Goal: Task Accomplishment & Management: Manage account settings

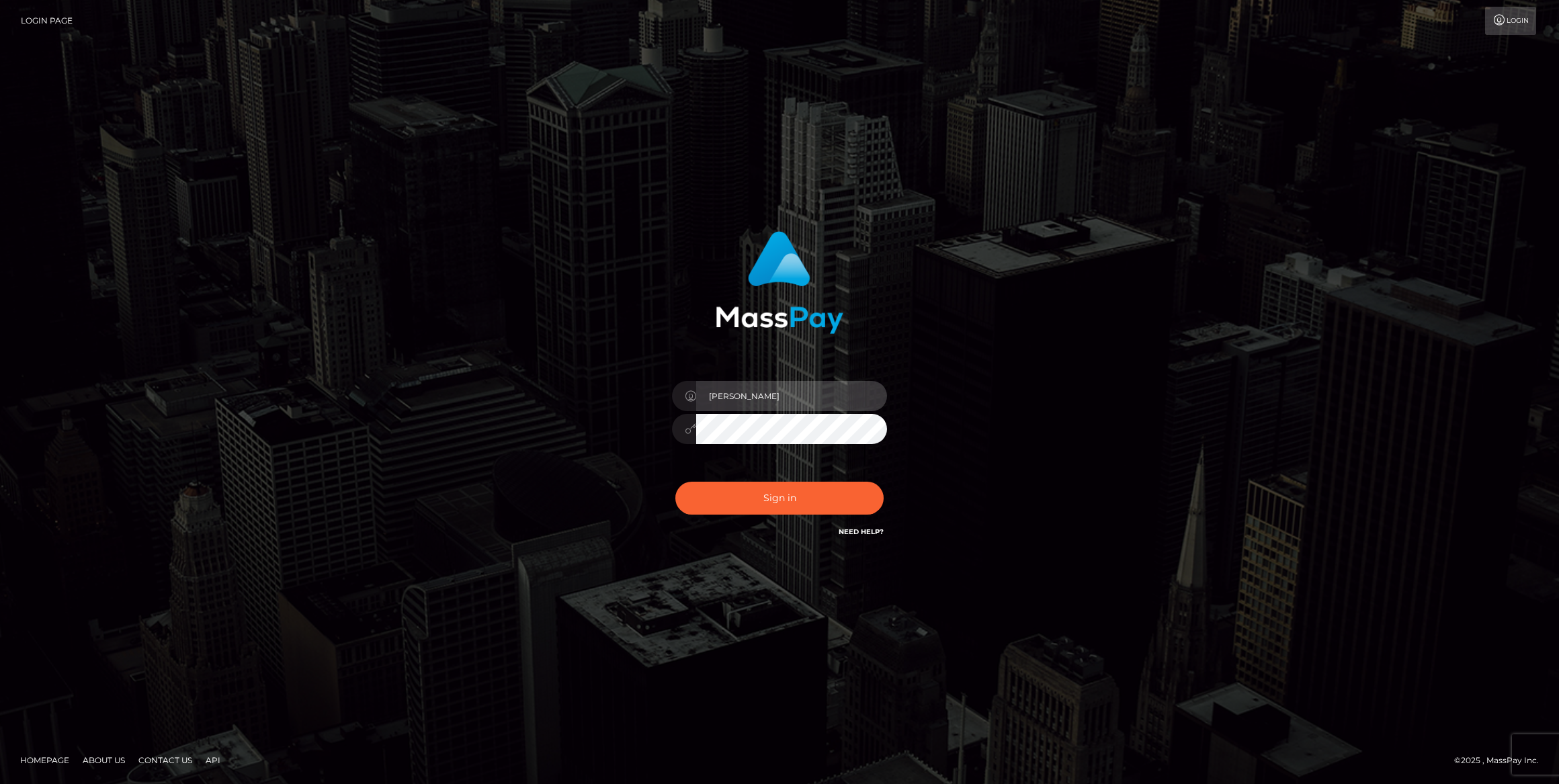
click at [763, 395] on input "Caroline-spree" at bounding box center [791, 395] width 191 height 30
type input "megabonanza.caroline"
click at [784, 499] on button "Sign in" at bounding box center [779, 498] width 208 height 33
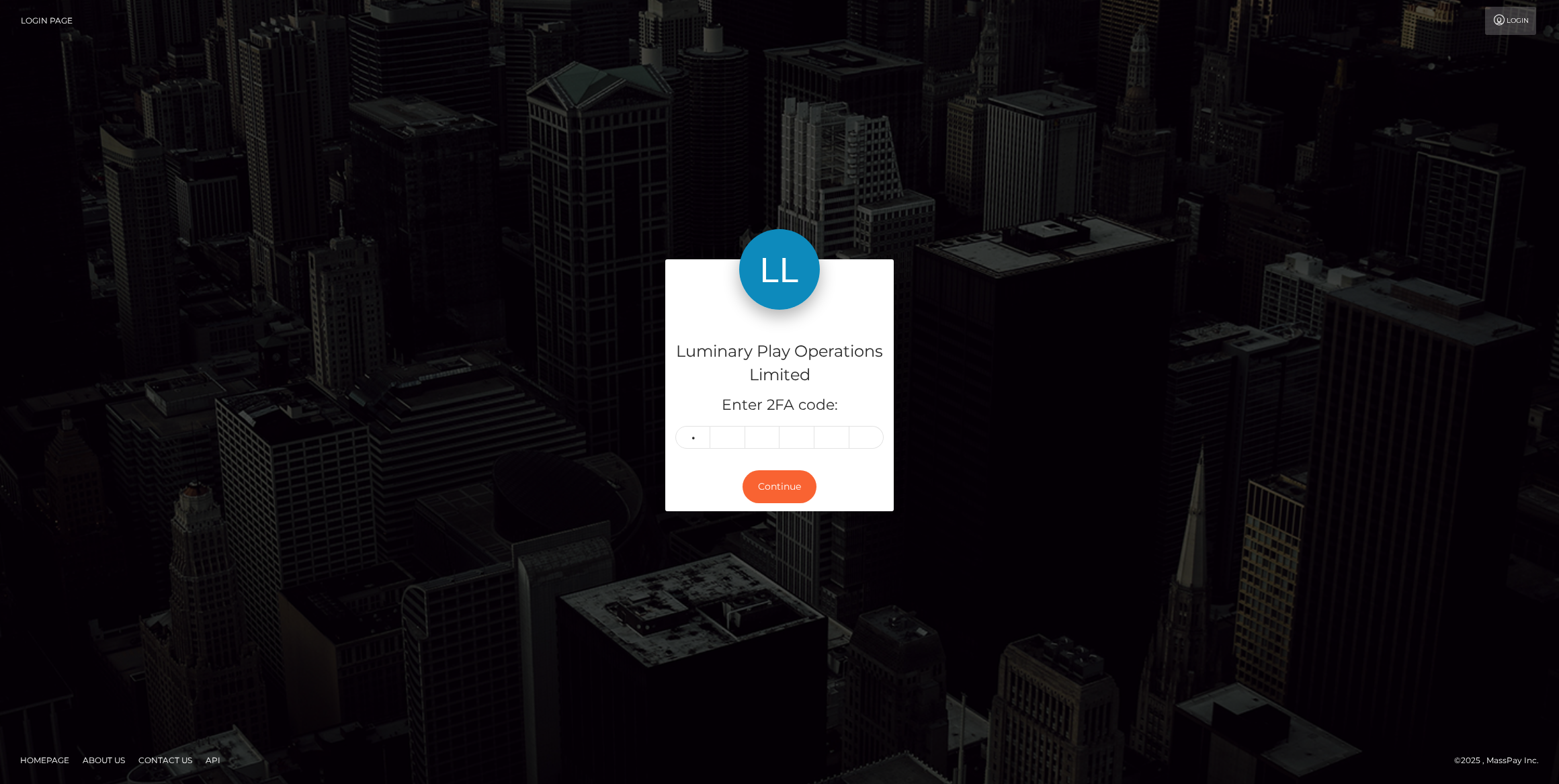
type input "0"
type input "5"
type input "7"
type input "6"
type input "5"
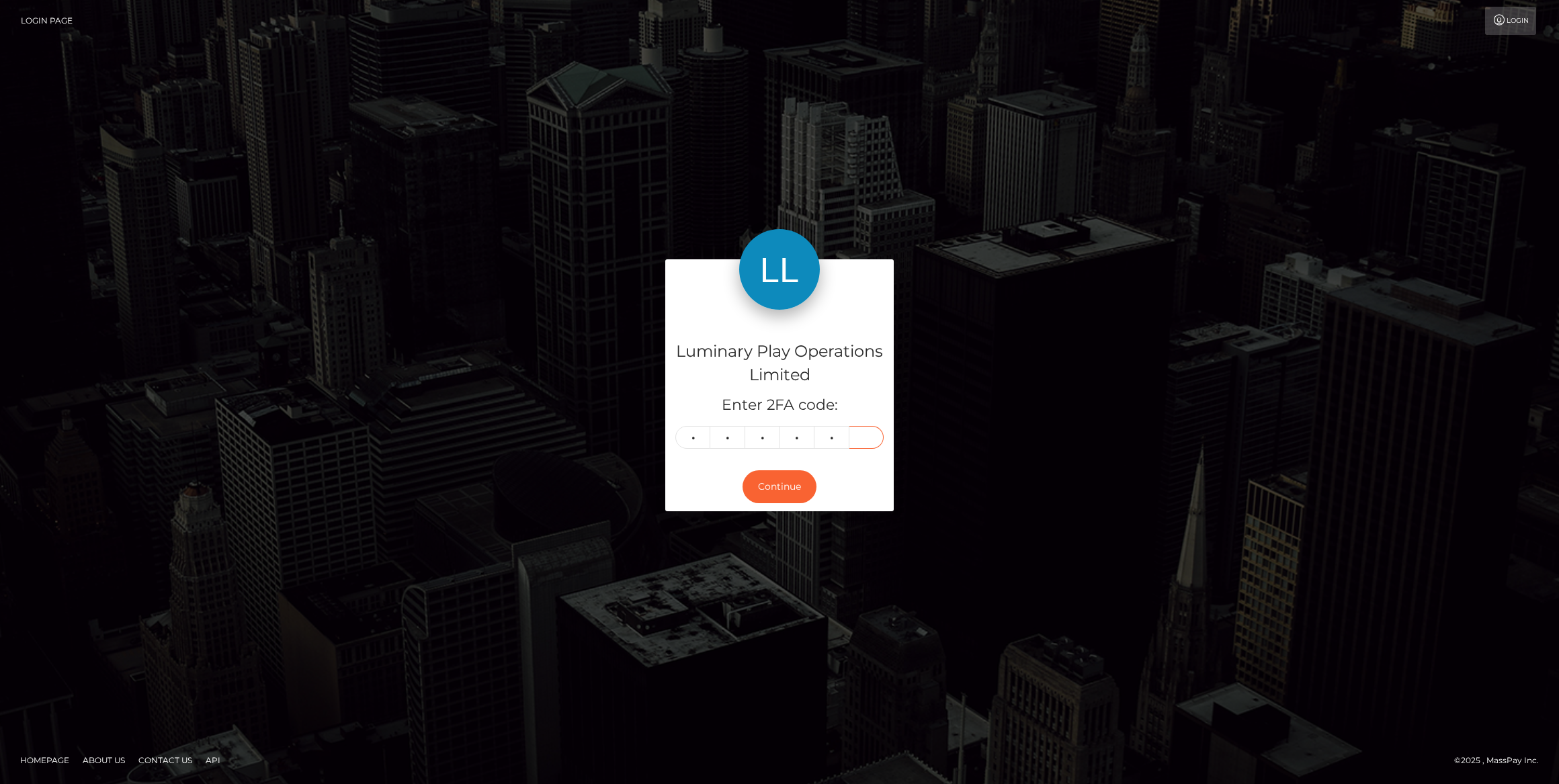
type input "7"
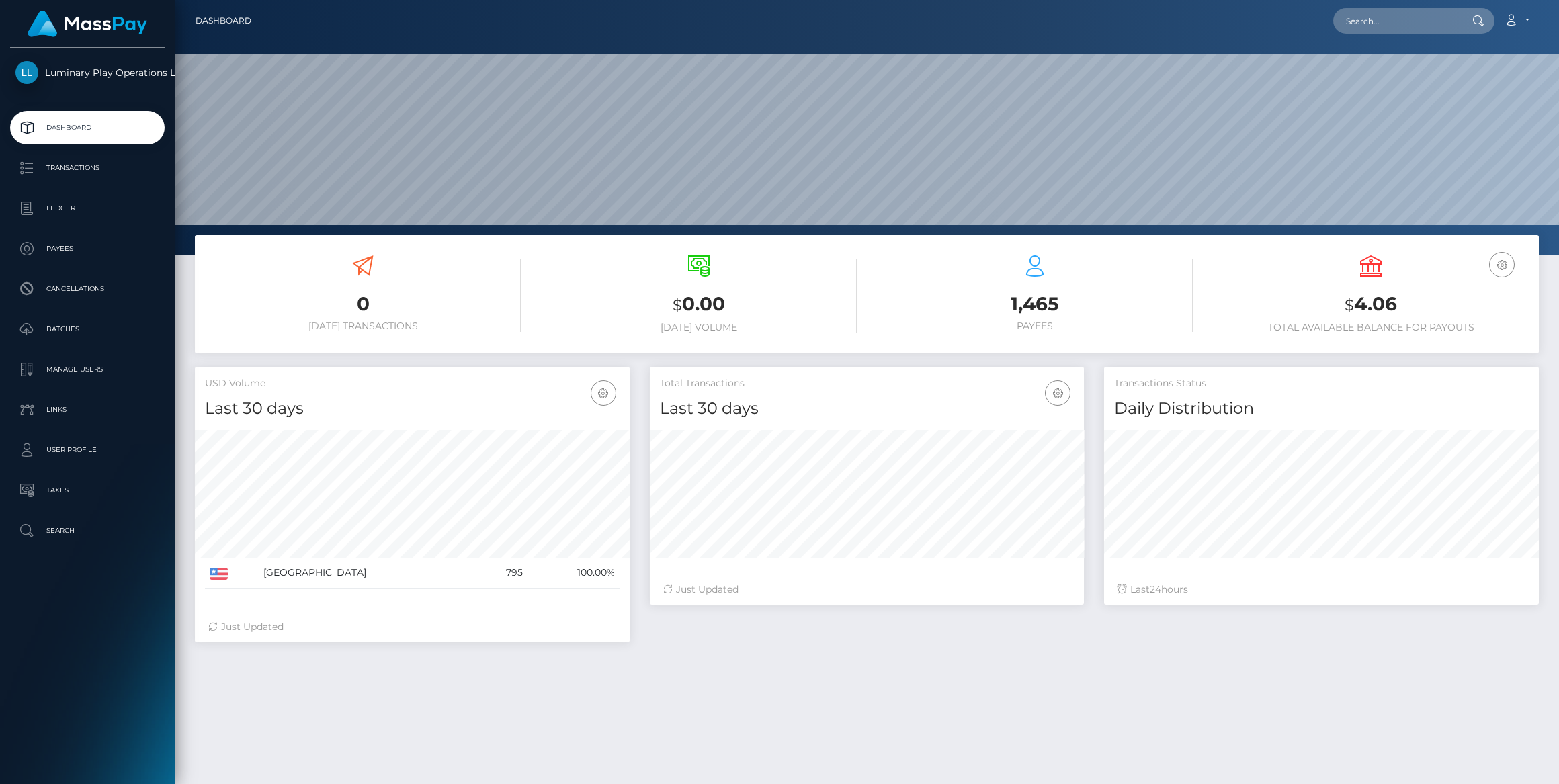
scroll to position [238, 435]
click at [1524, 21] on link "Account" at bounding box center [1517, 21] width 40 height 28
click at [1472, 88] on link "Logout" at bounding box center [1484, 86] width 108 height 25
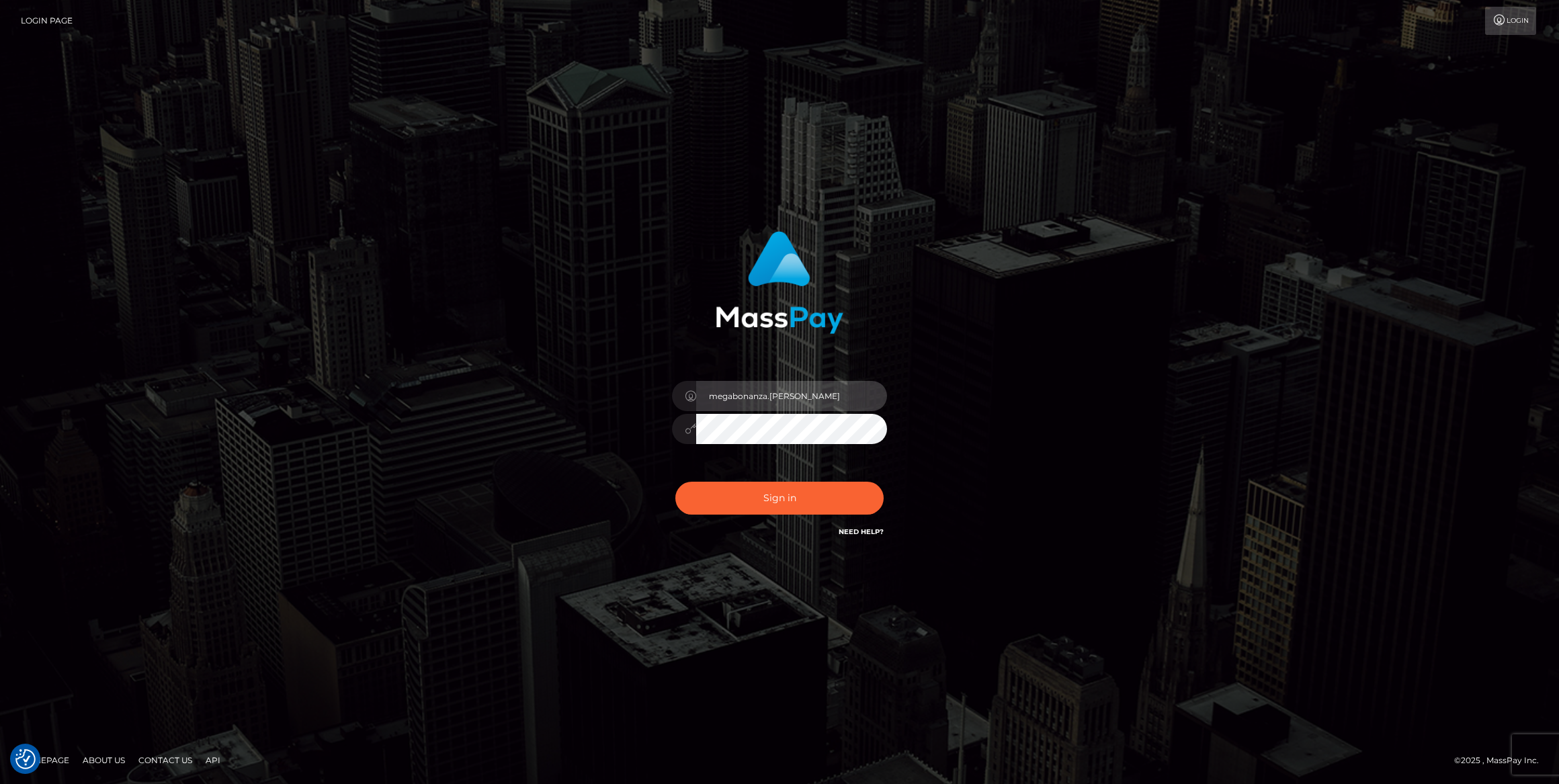
click at [788, 399] on input "megabonanza.[PERSON_NAME]" at bounding box center [791, 395] width 191 height 30
type input "Caroline.MB"
click at [768, 504] on button "Sign in" at bounding box center [779, 498] width 208 height 33
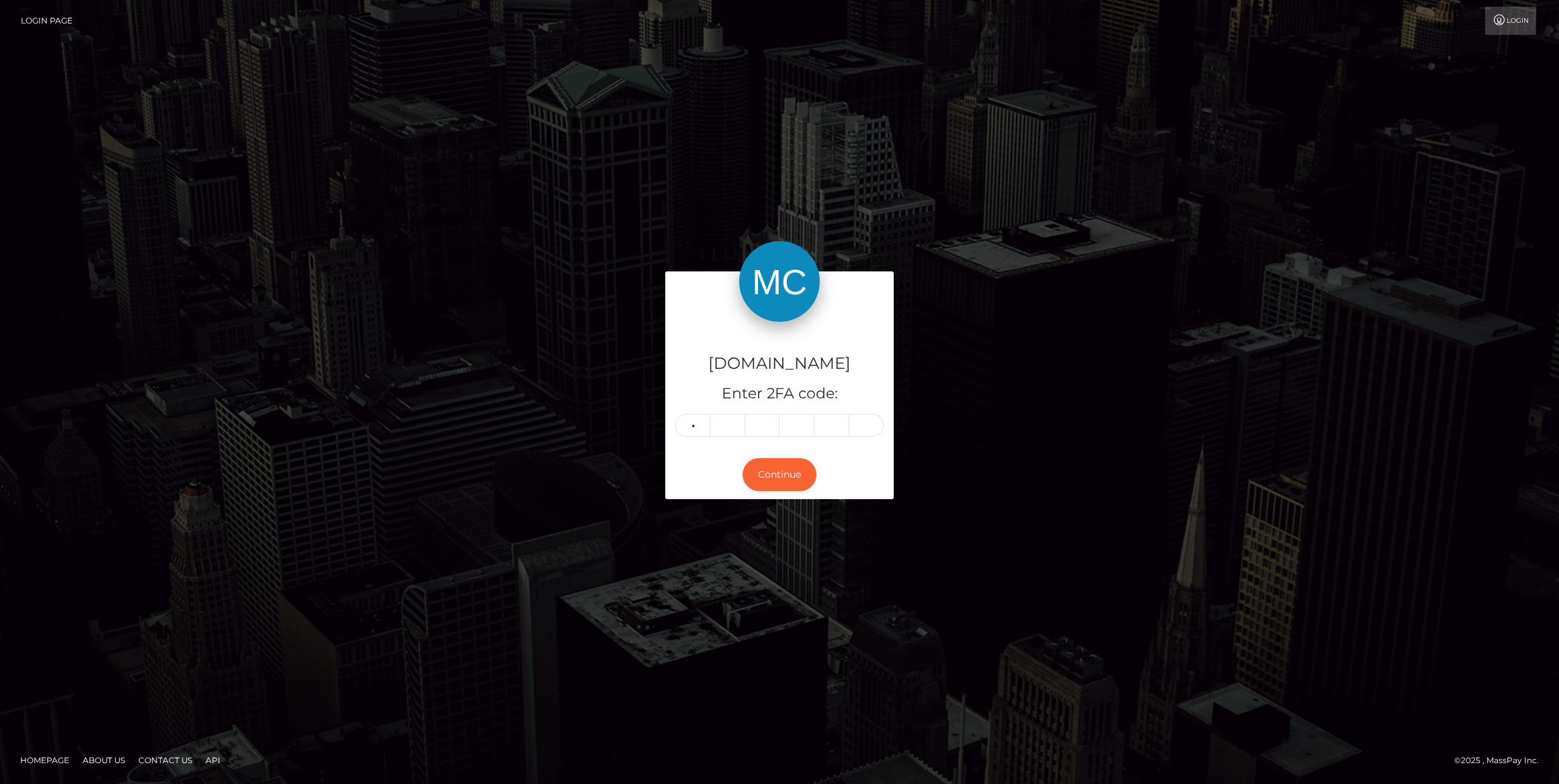
type input "7"
type input "6"
type input "7"
type input "0"
type input "8"
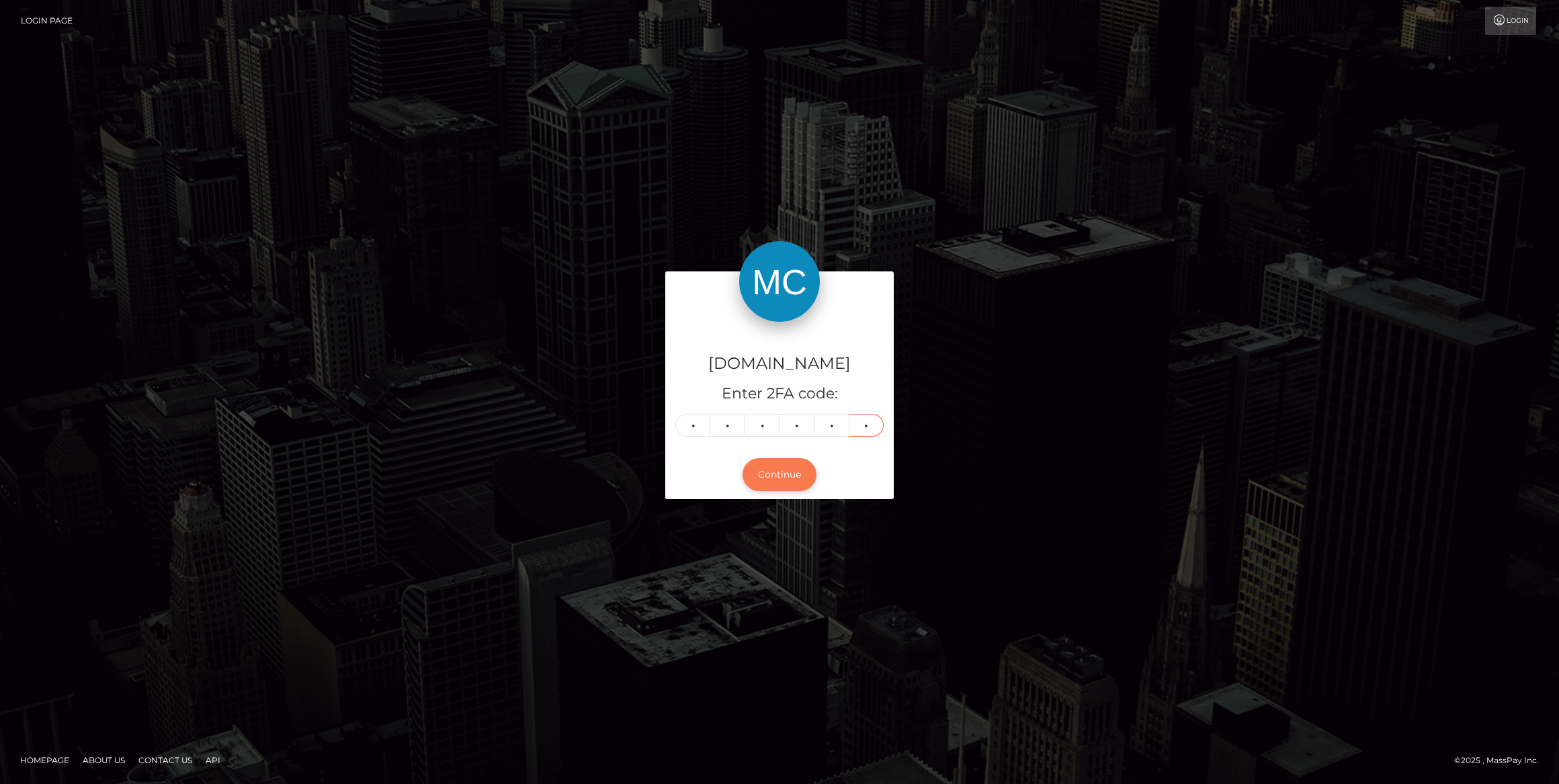
type input "1"
click at [777, 474] on button "Continue" at bounding box center [779, 474] width 74 height 33
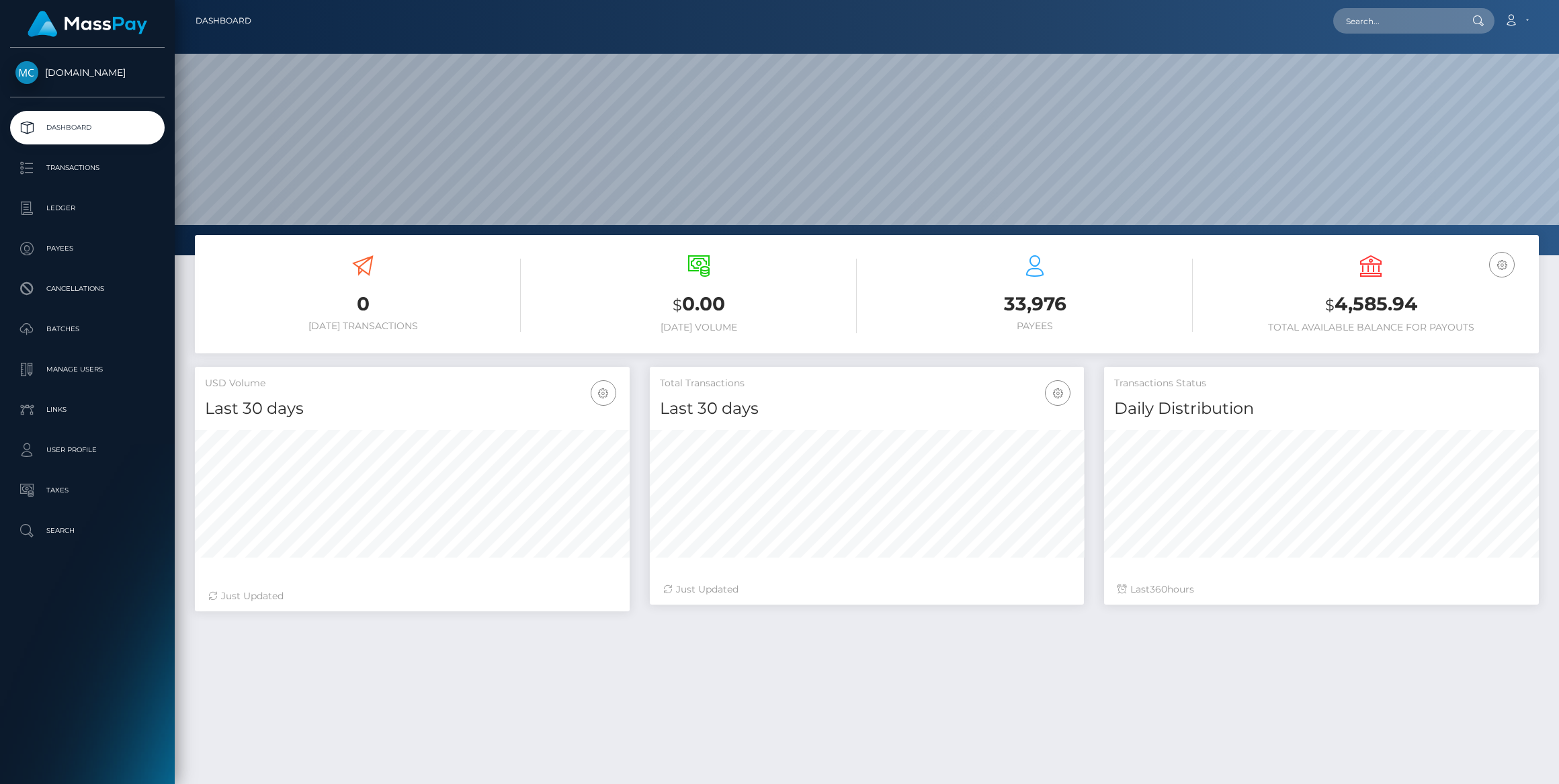
scroll to position [238, 435]
click at [1515, 25] on icon at bounding box center [1511, 20] width 14 height 11
click at [1460, 84] on link "Logout" at bounding box center [1484, 86] width 108 height 25
